Goal: Transaction & Acquisition: Purchase product/service

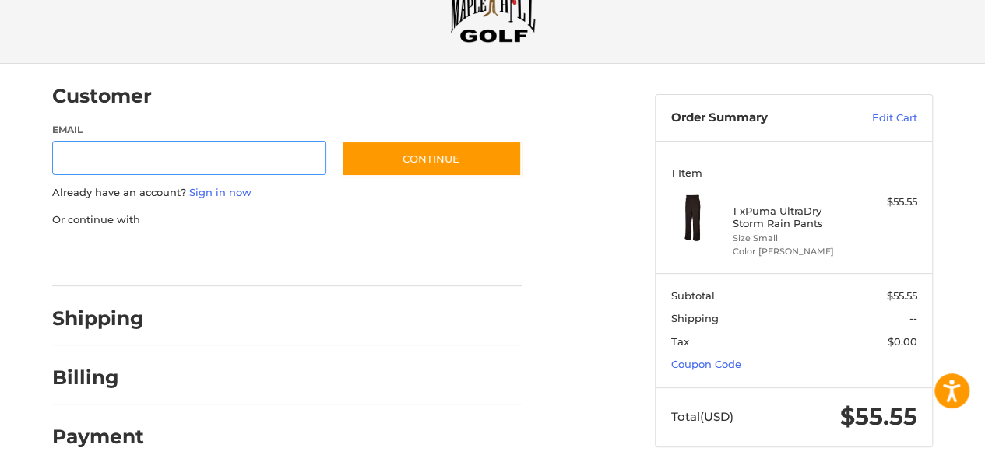
scroll to position [83, 0]
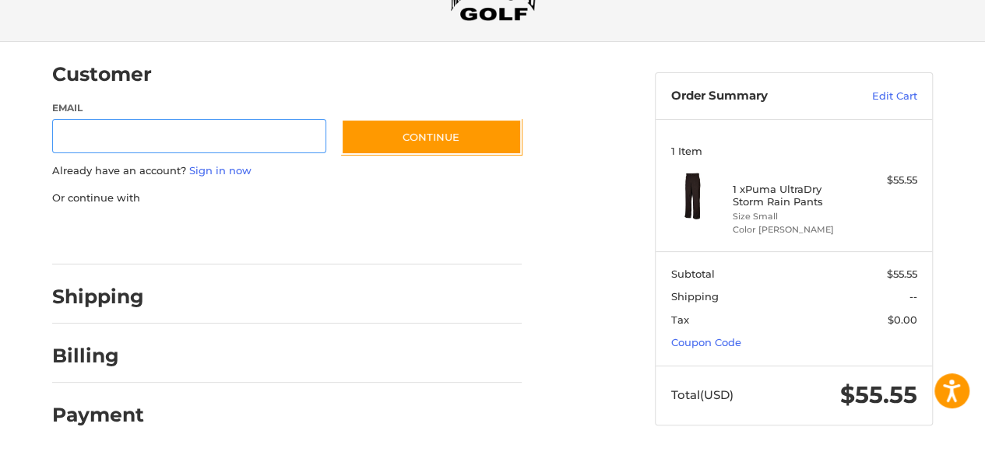
click at [174, 135] on input "Email" at bounding box center [189, 136] width 274 height 35
type input "**********"
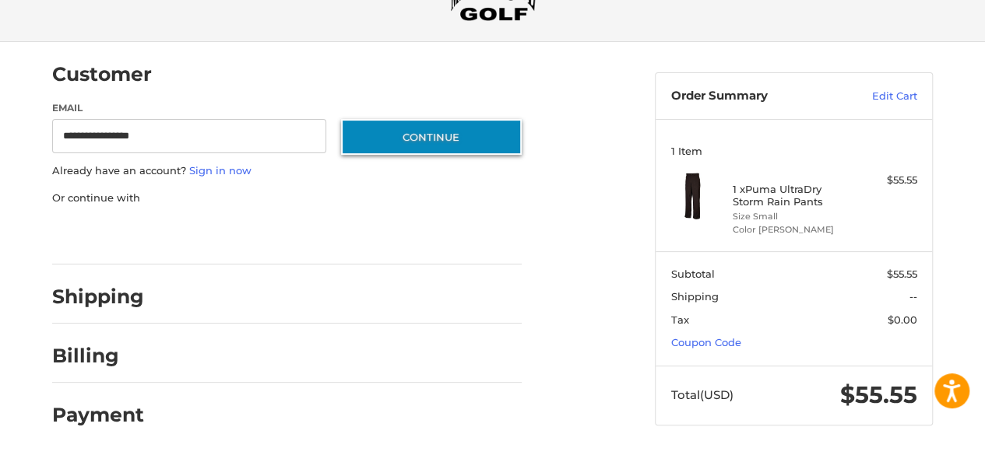
click at [433, 140] on button "Continue" at bounding box center [431, 137] width 181 height 36
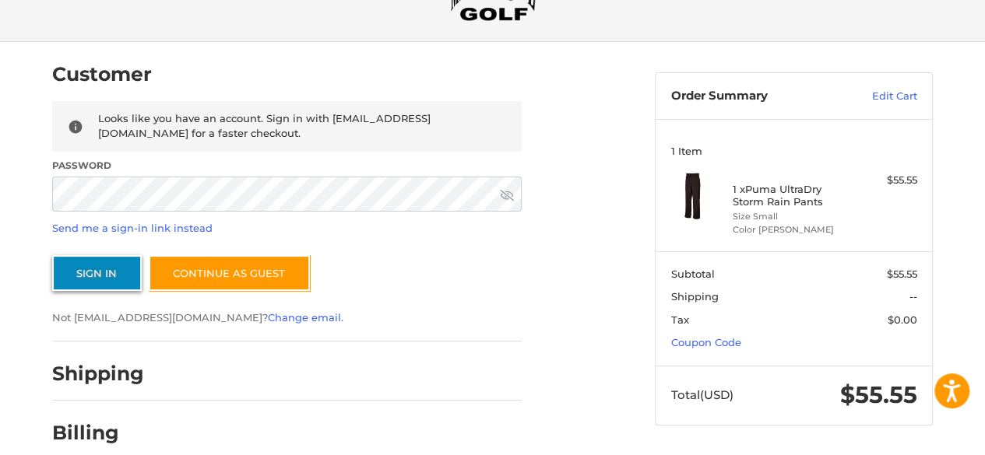
click at [93, 271] on button "Sign In" at bounding box center [97, 273] width 90 height 36
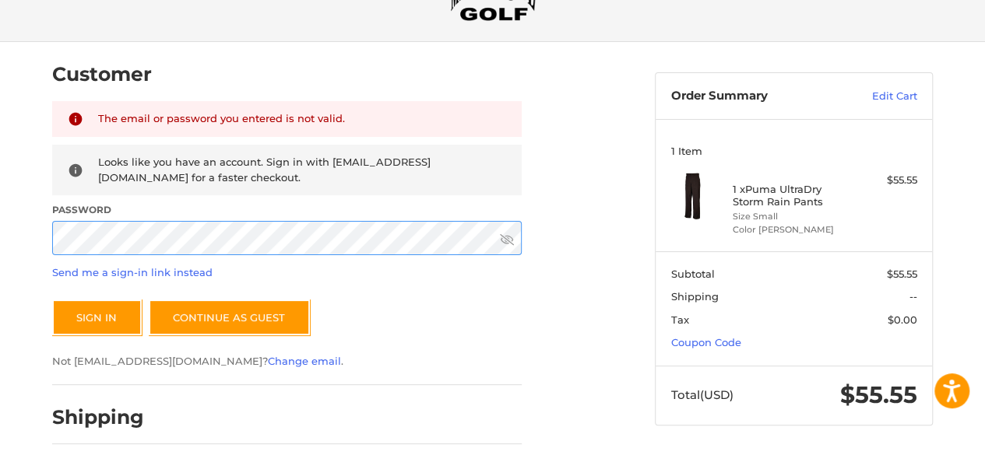
click at [50, 223] on div "Customer Returning Customer The email or password you entered is not valid. Loo…" at bounding box center [341, 302] width 602 height 520
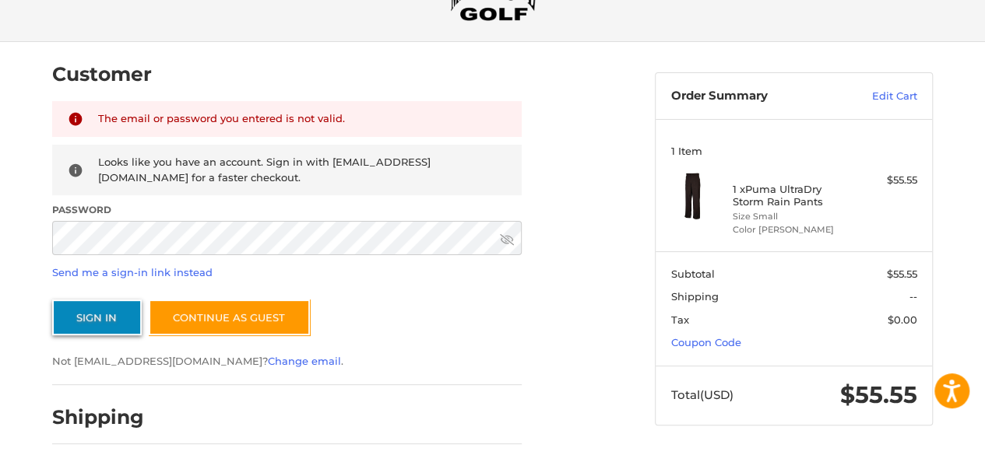
click at [111, 318] on button "Sign In" at bounding box center [97, 318] width 90 height 36
click at [510, 236] on icon at bounding box center [507, 239] width 14 height 11
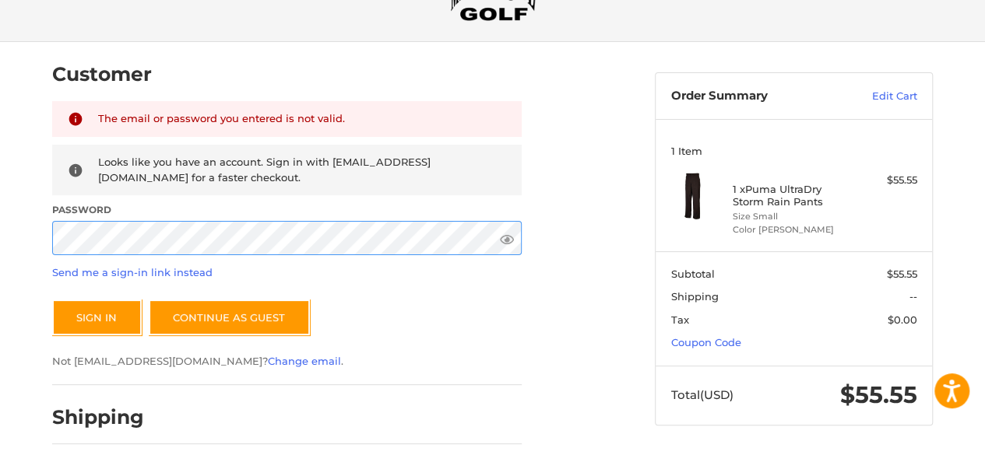
click at [52, 300] on button "Sign In" at bounding box center [97, 318] width 90 height 36
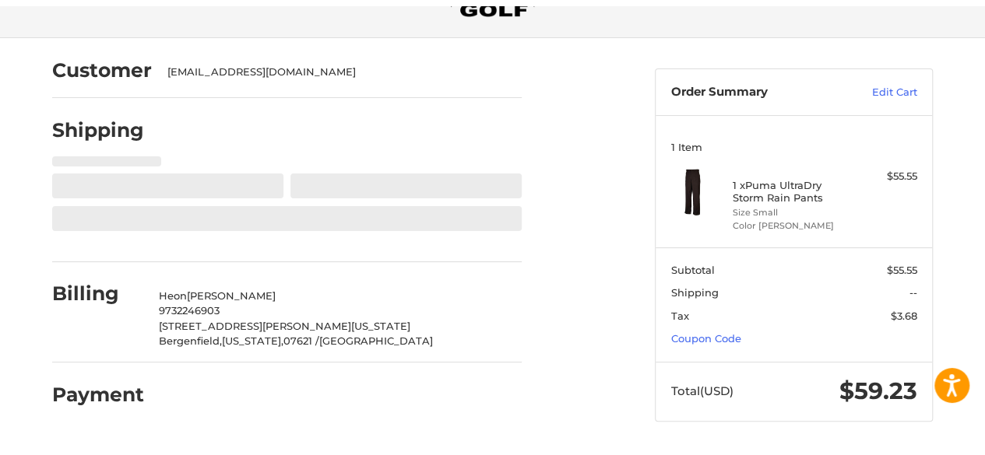
scroll to position [93, 0]
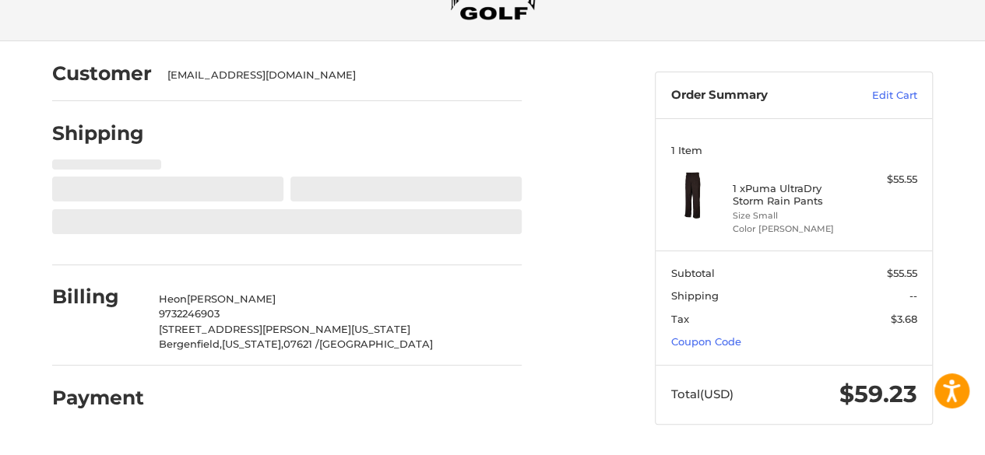
select select "**"
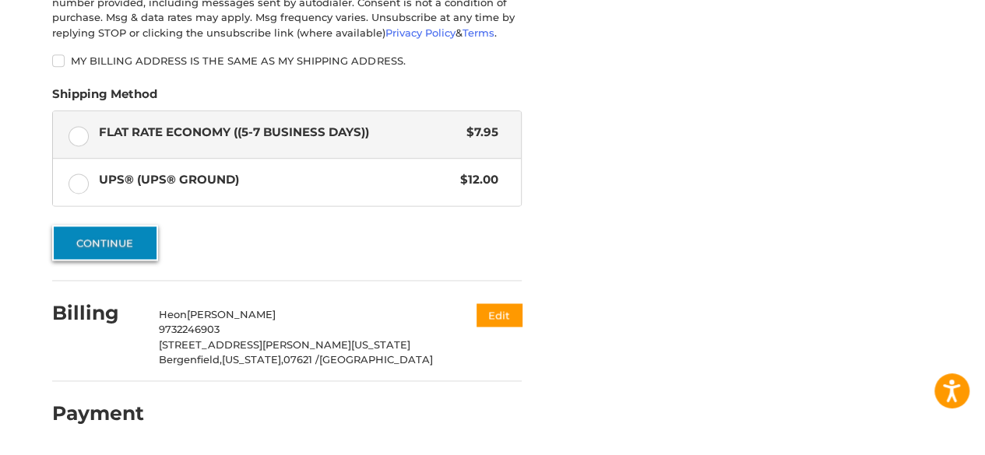
scroll to position [985, 0]
click at [112, 242] on button "Continue" at bounding box center [105, 244] width 106 height 36
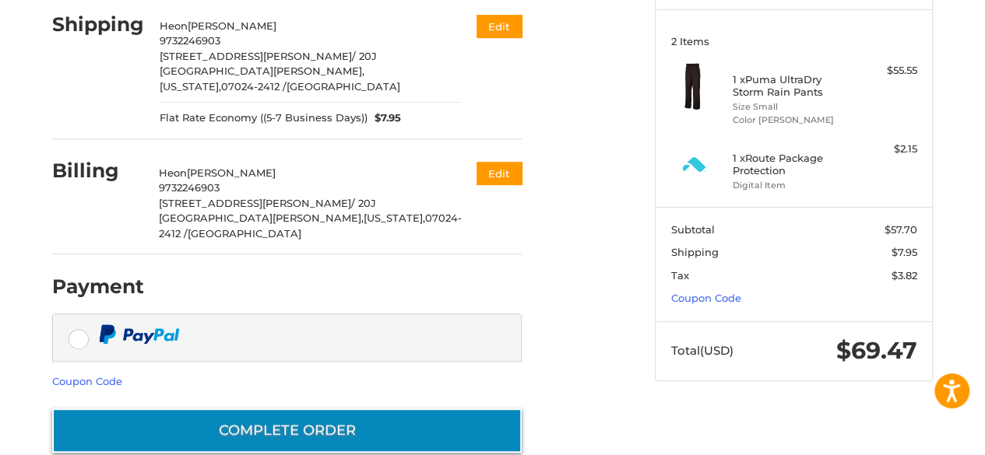
scroll to position [191, 0]
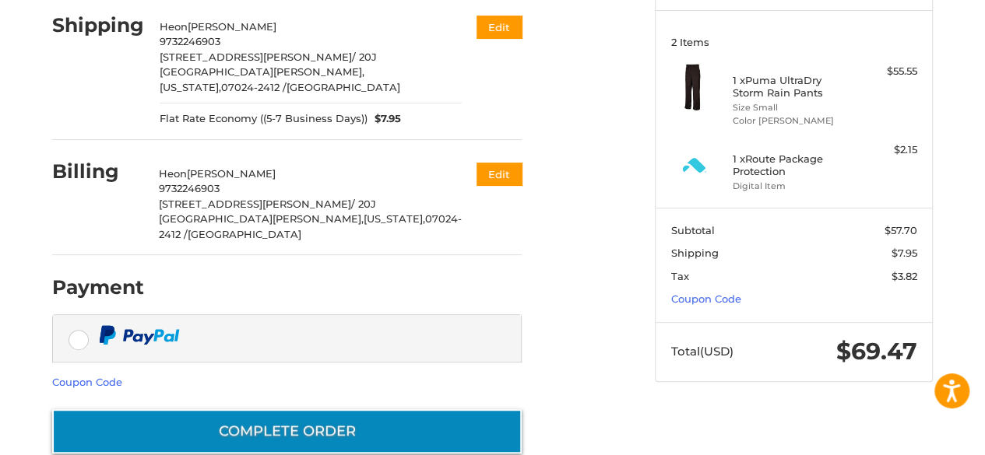
click at [314, 409] on button "Complete order" at bounding box center [286, 431] width 469 height 44
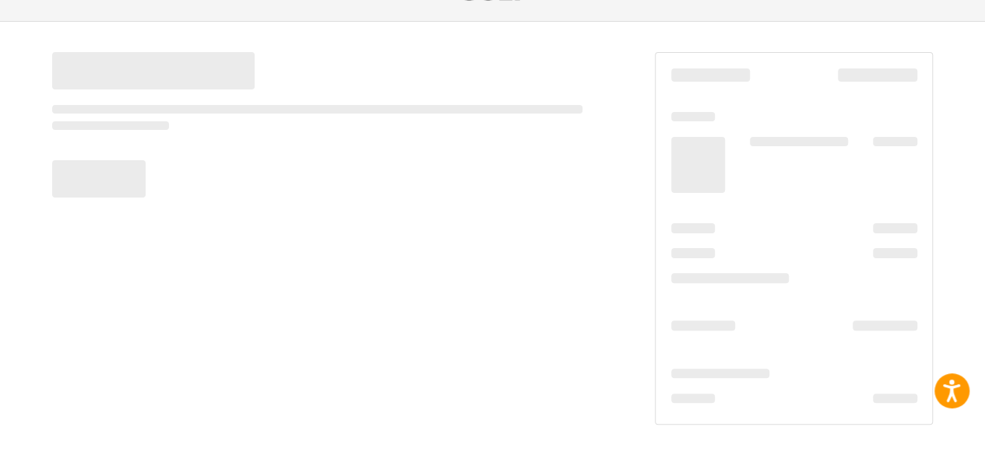
scroll to position [103, 0]
